Goal: Transaction & Acquisition: Purchase product/service

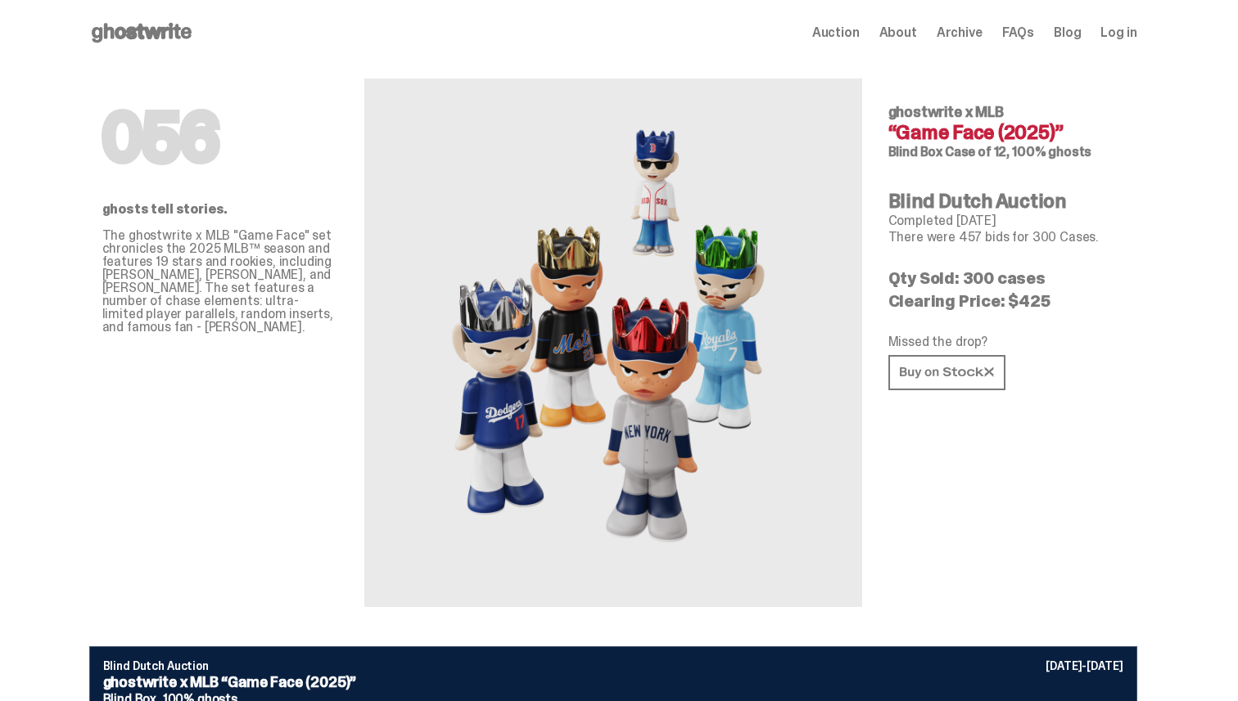
click at [127, 32] on icon at bounding box center [141, 33] width 105 height 26
